Goal: Register for event/course

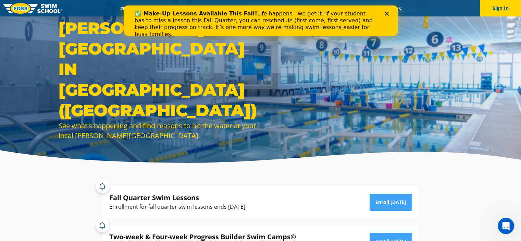
click at [387, 13] on icon "Close" at bounding box center [386, 14] width 4 height 4
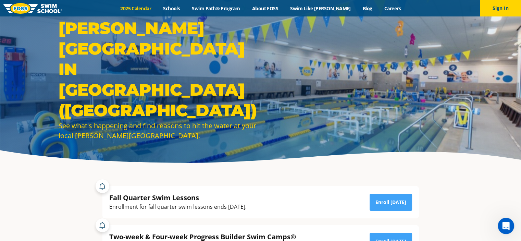
click at [157, 11] on link "2025 Calendar" at bounding box center [135, 8] width 43 height 7
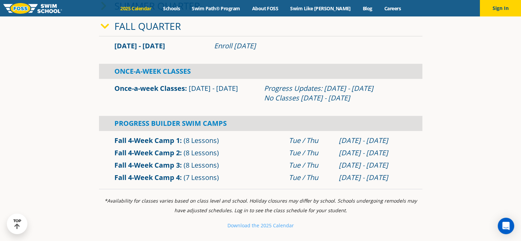
scroll to position [240, 0]
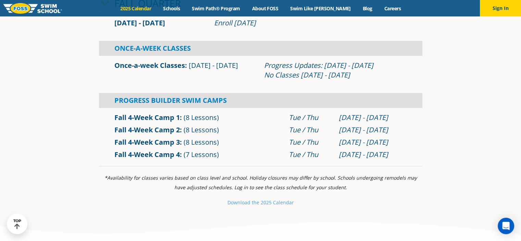
click at [68, 148] on section "Winter Quarter [DATE] - [DATE] Enroll [DATE] Once-A-Week Classes" at bounding box center [260, 49] width 411 height 240
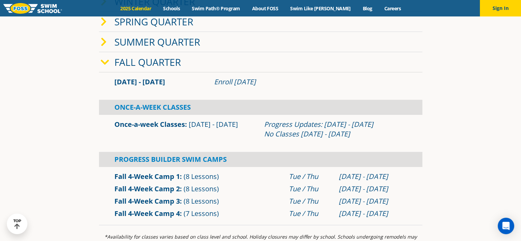
scroll to position [274, 0]
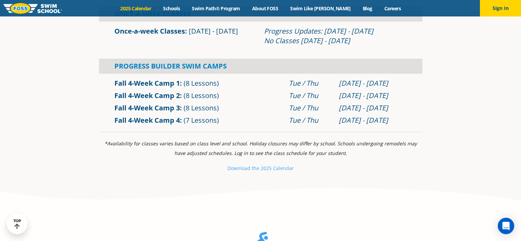
click at [144, 109] on link "Fall 4-Week Camp 3" at bounding box center [146, 107] width 65 height 9
